Goal: Transaction & Acquisition: Purchase product/service

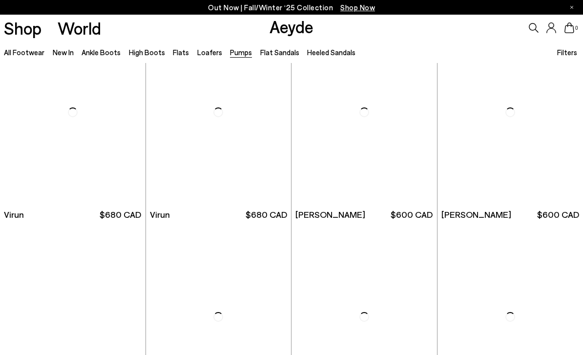
scroll to position [860, 0]
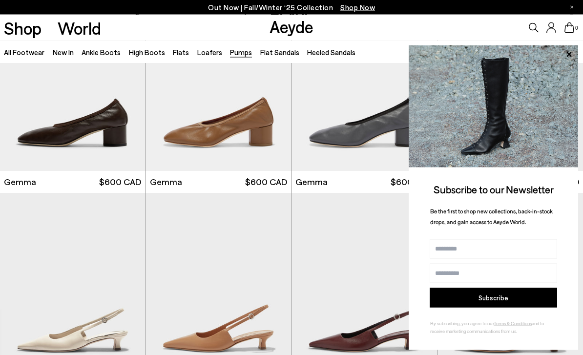
scroll to position [2338, 0]
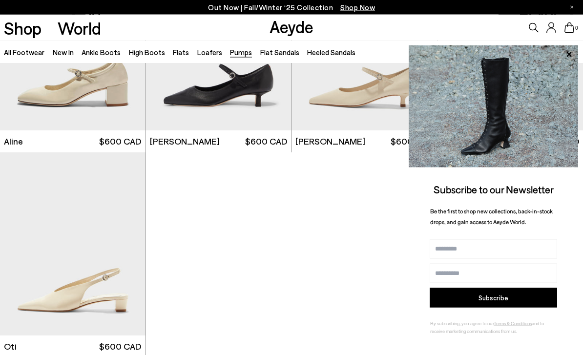
scroll to position [3588, 0]
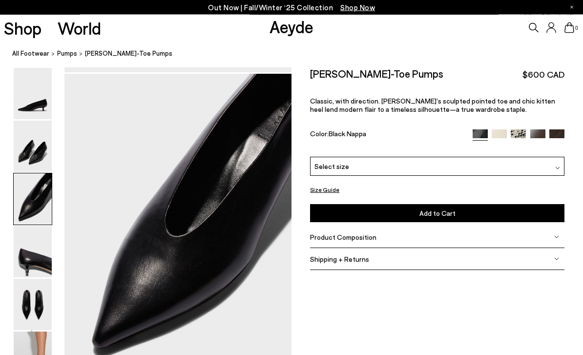
scroll to position [609, 0]
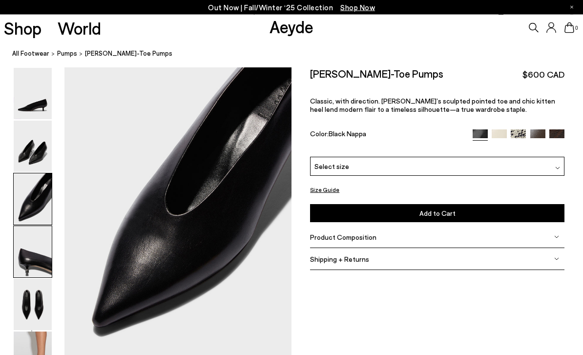
click at [21, 133] on img at bounding box center [33, 146] width 38 height 51
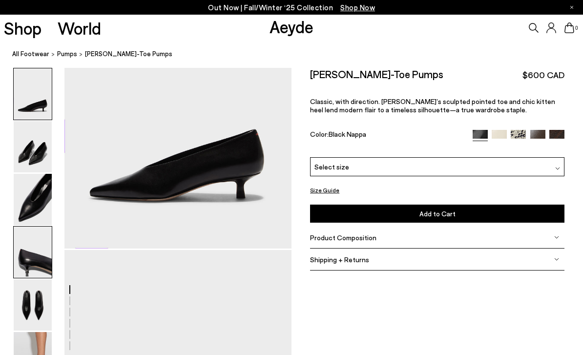
scroll to position [0, 0]
